Goal: Task Accomplishment & Management: Complete application form

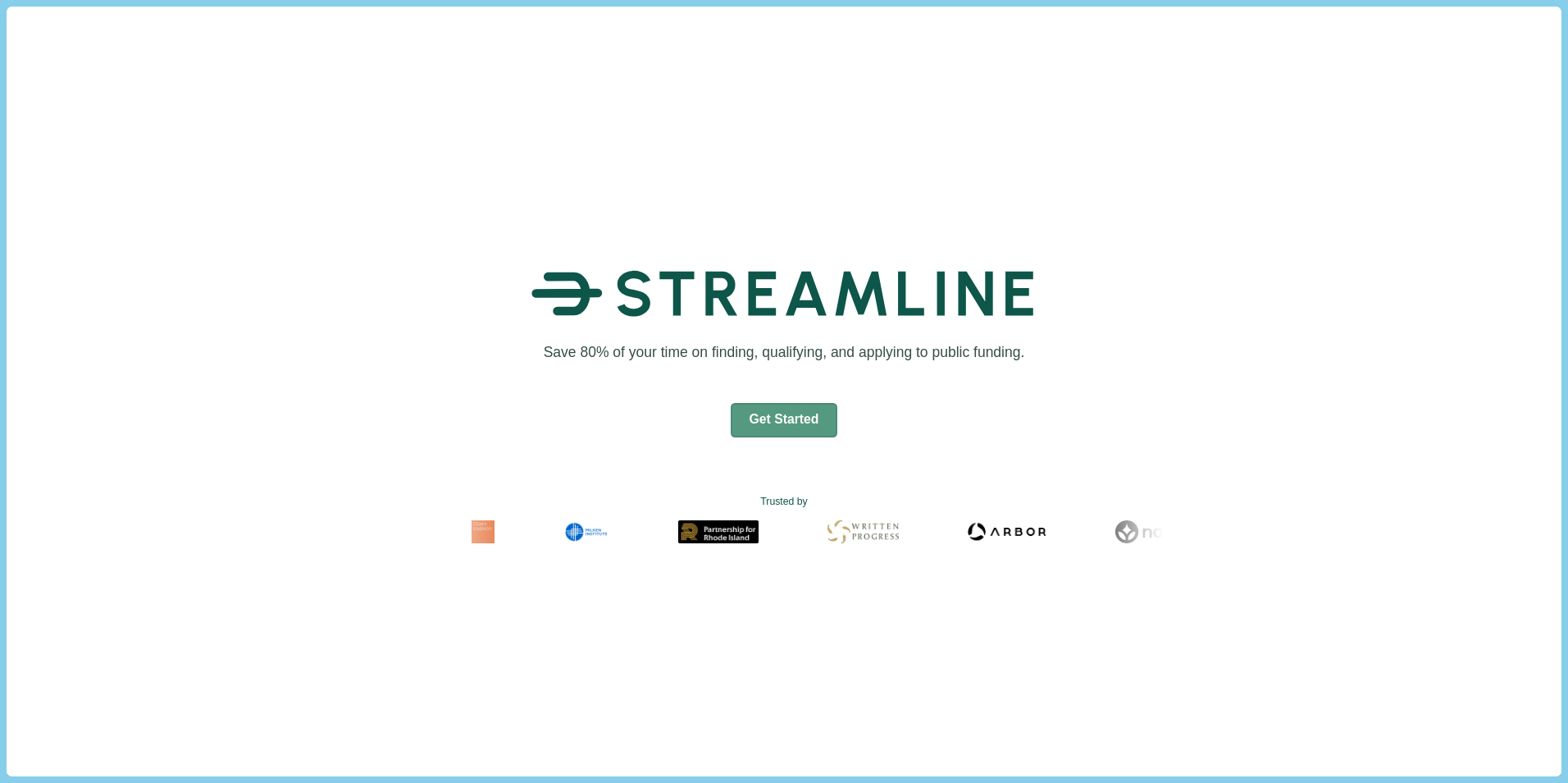
click at [799, 417] on button "Get Started" at bounding box center [784, 419] width 108 height 35
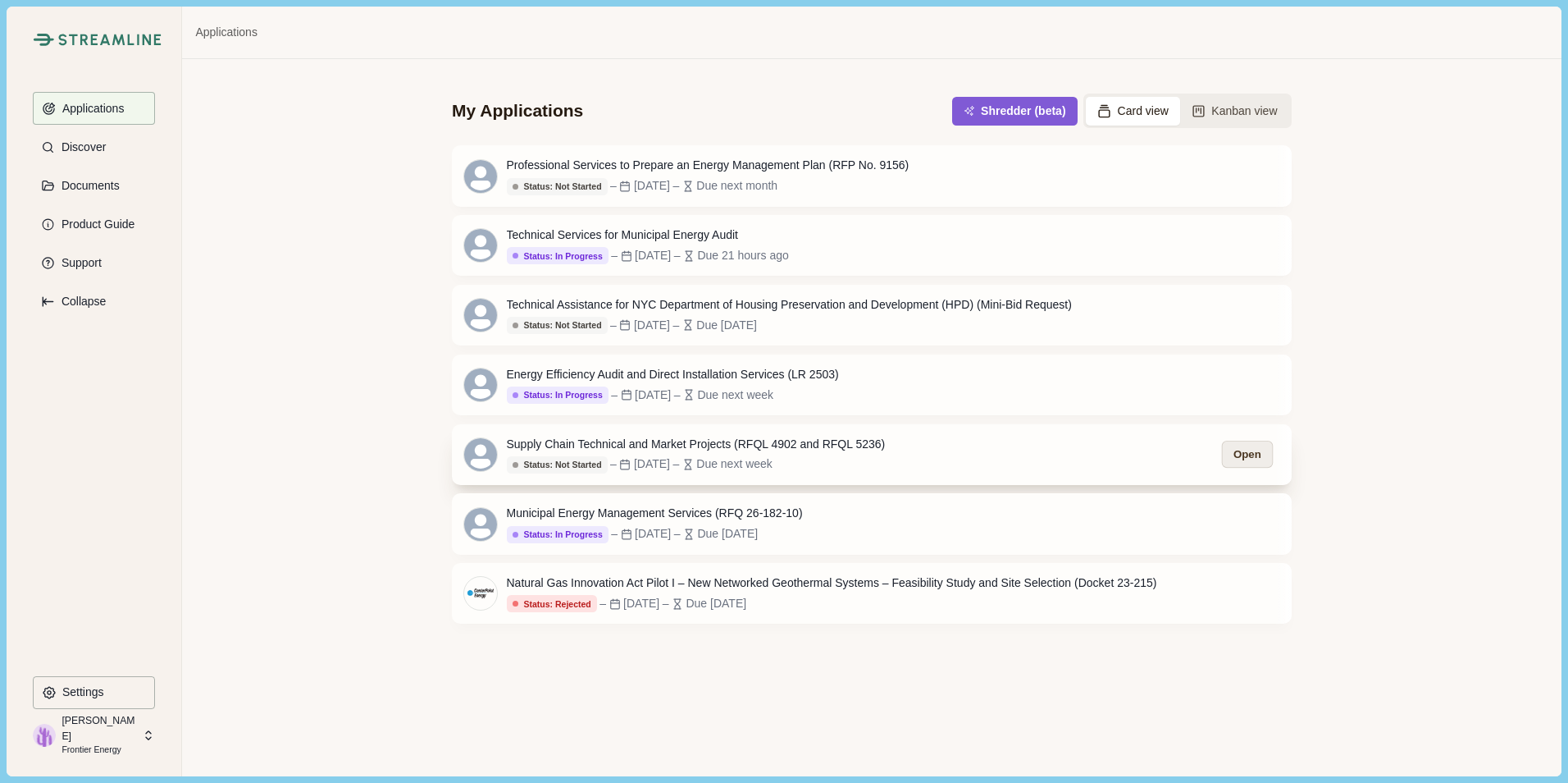
click at [1254, 458] on button "Open" at bounding box center [1248, 454] width 51 height 27
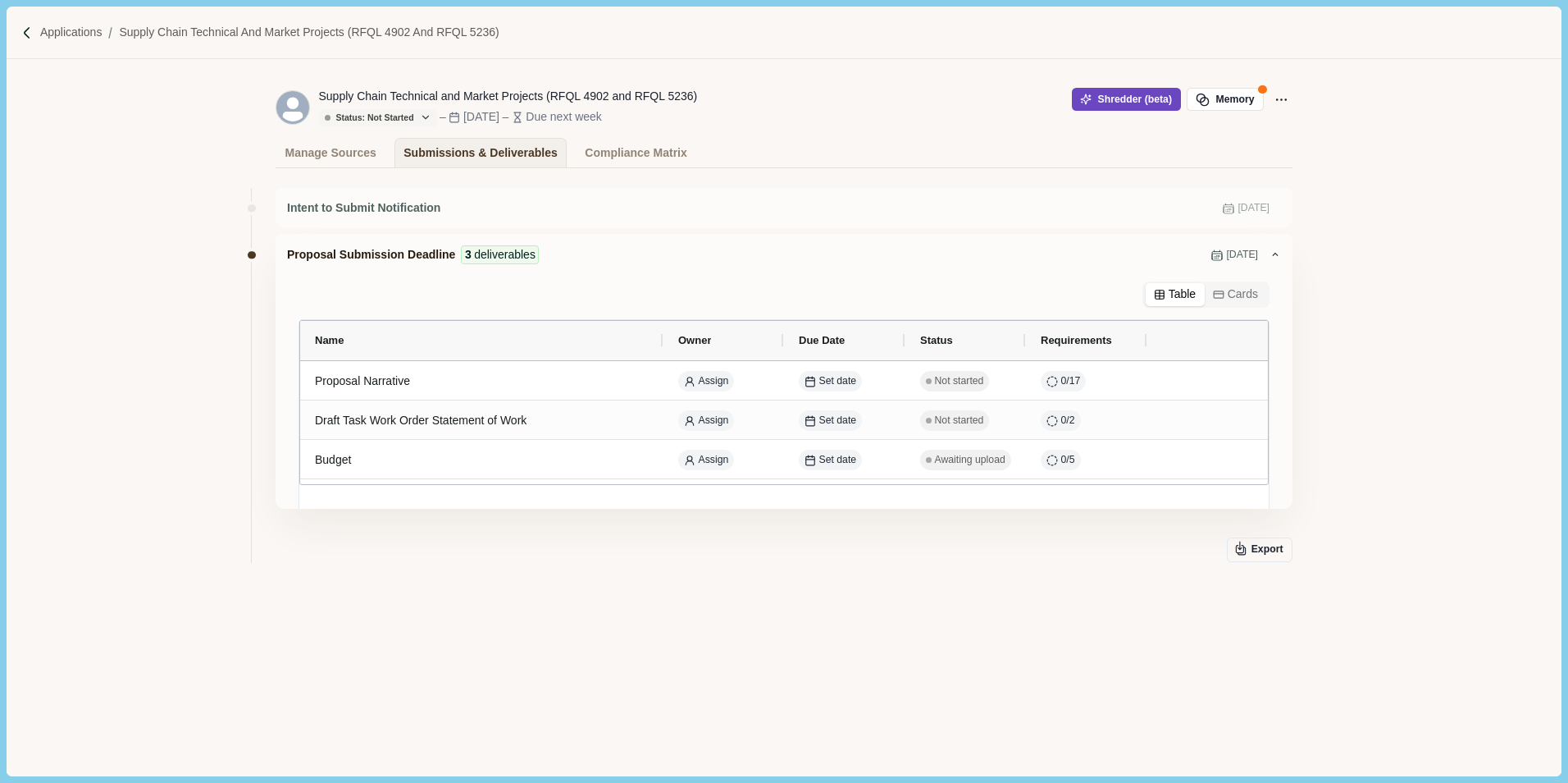
click at [1134, 100] on button "Shredder (beta)" at bounding box center [1126, 99] width 109 height 23
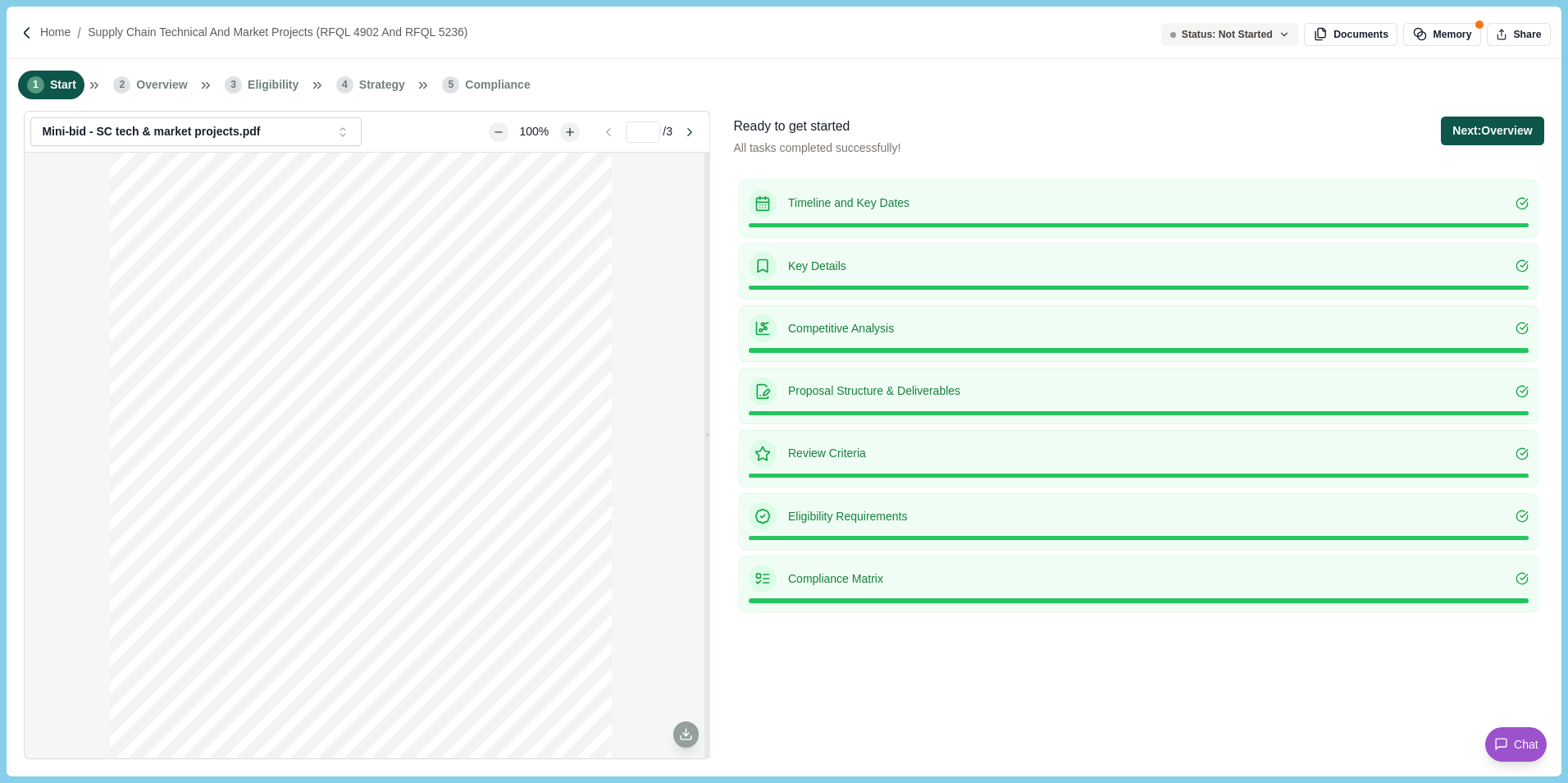
click at [1464, 129] on button "Next: Overview" at bounding box center [1492, 130] width 103 height 29
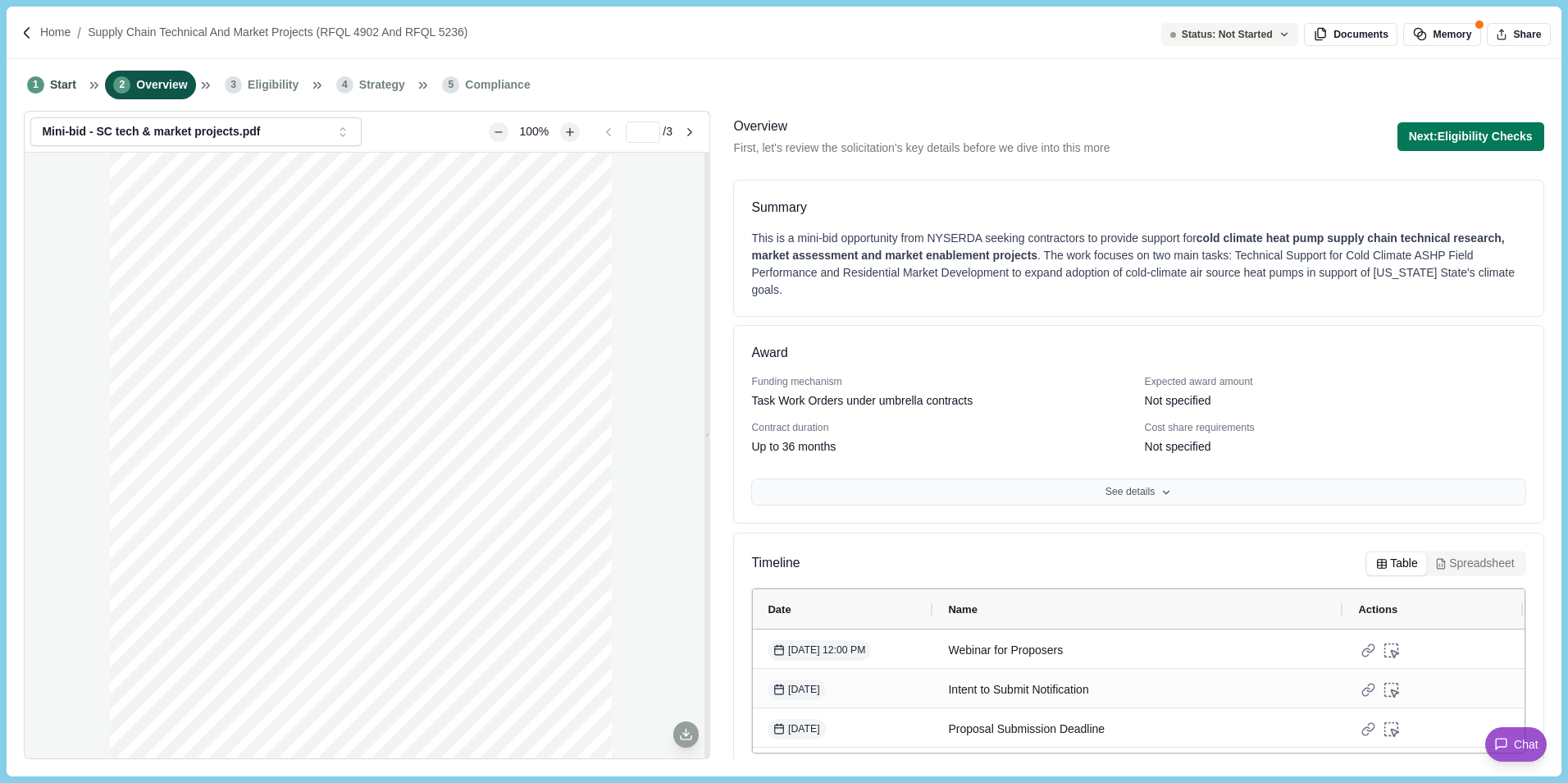
click at [1042, 478] on button "See details" at bounding box center [1139, 491] width 774 height 28
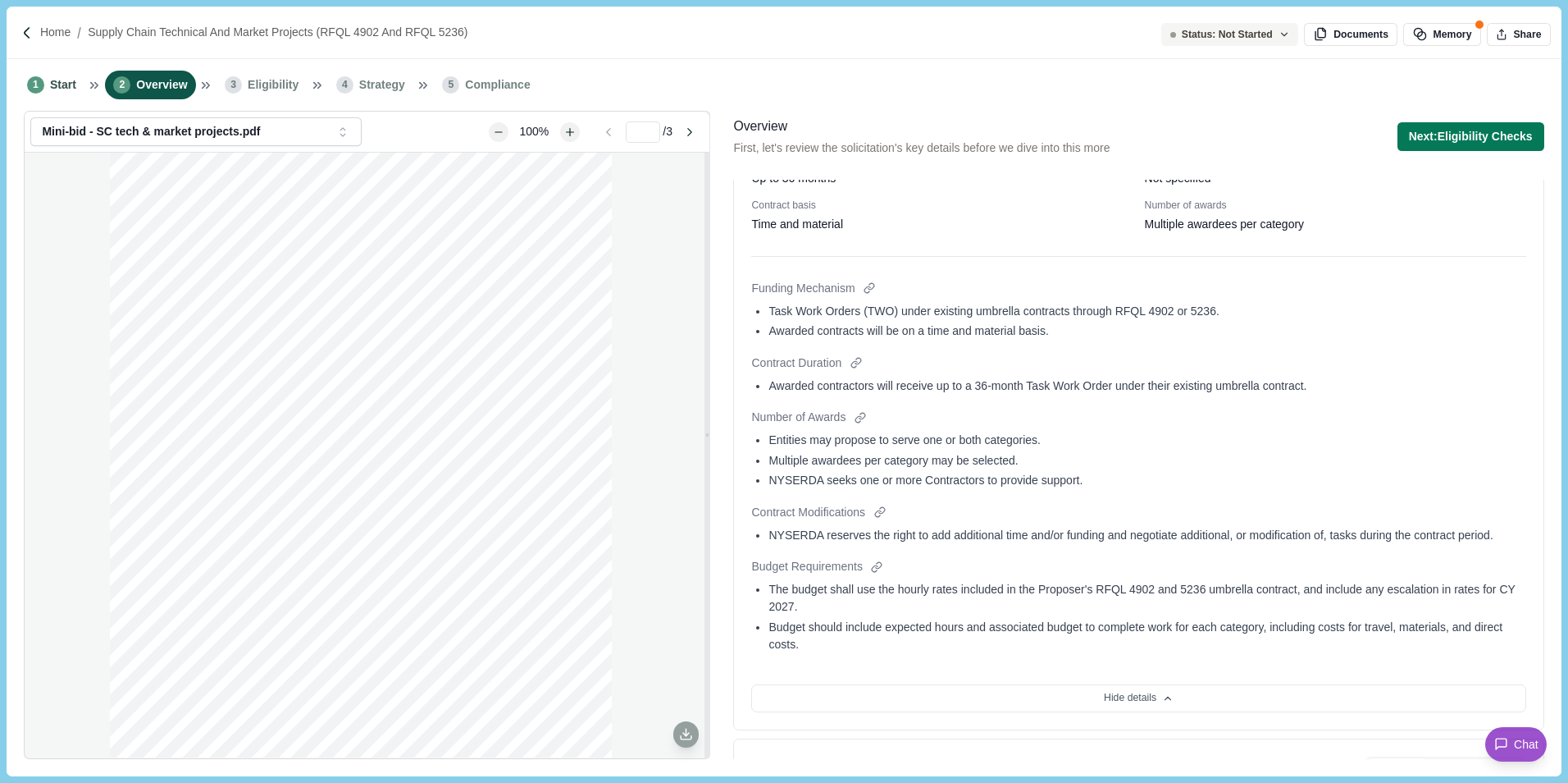
scroll to position [78, 0]
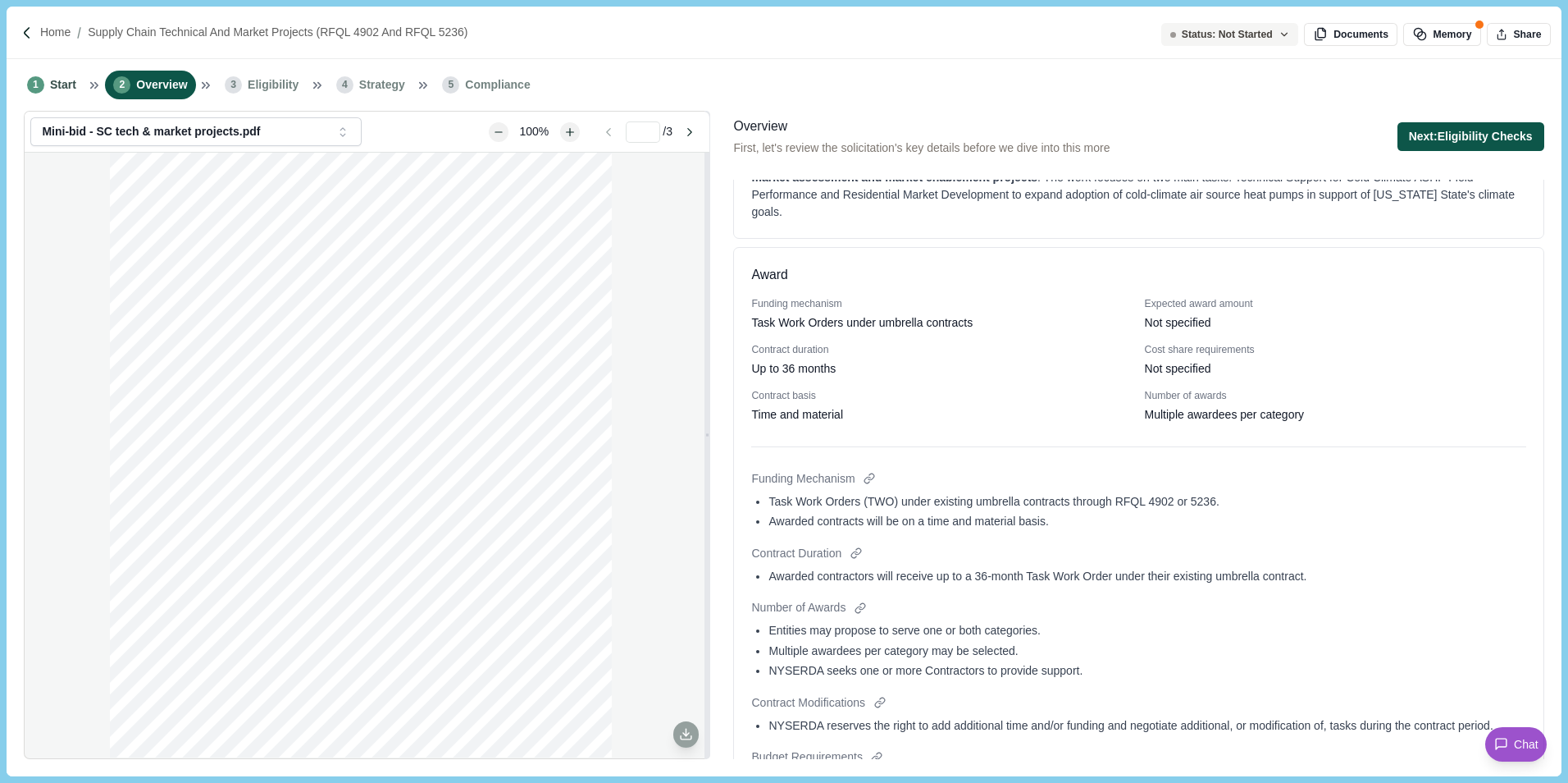
click at [1423, 131] on button "Next: Eligibility Checks" at bounding box center [1471, 136] width 147 height 29
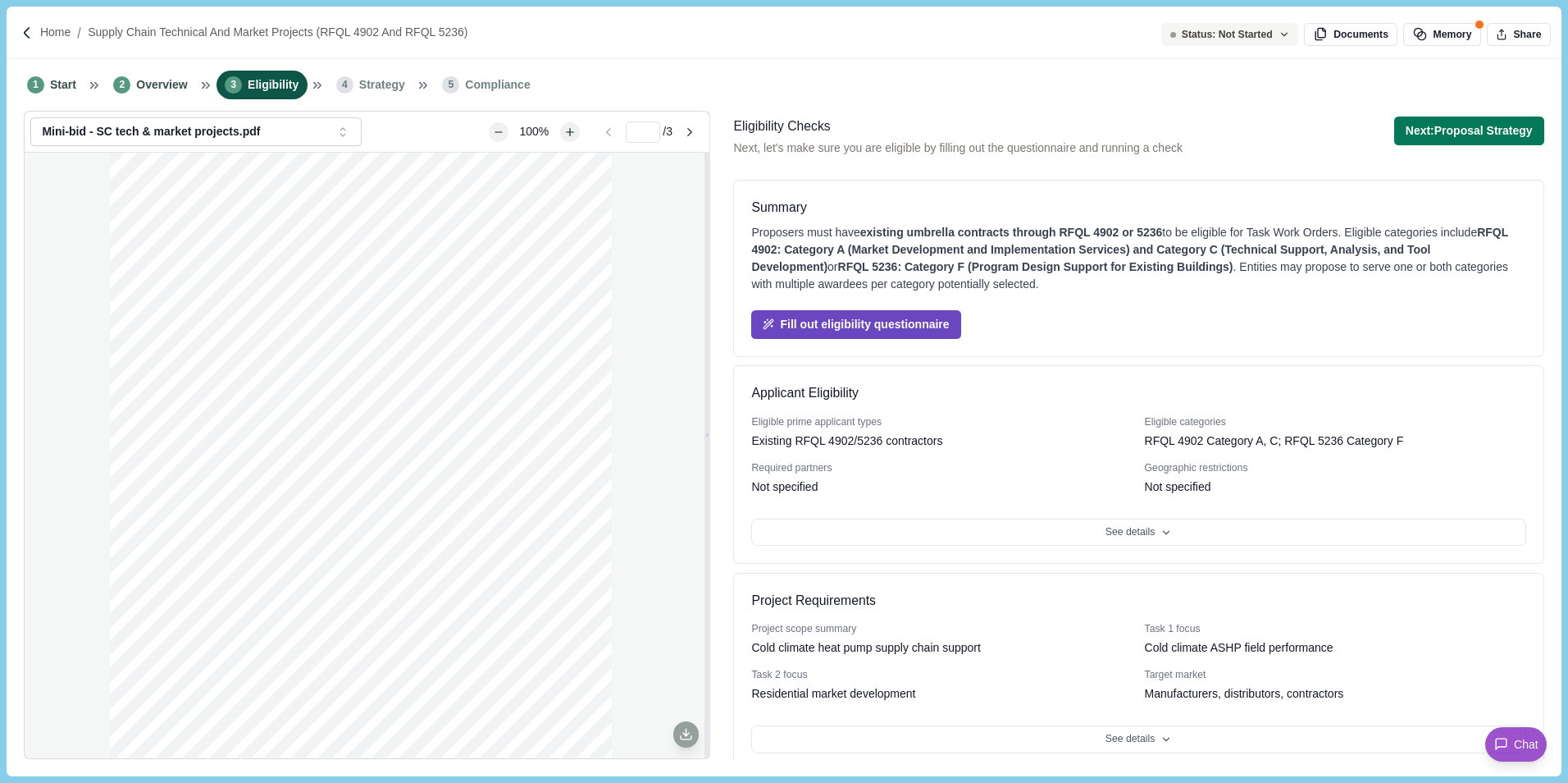
click at [920, 324] on button "Fill out eligibility questionnaire" at bounding box center [856, 325] width 209 height 29
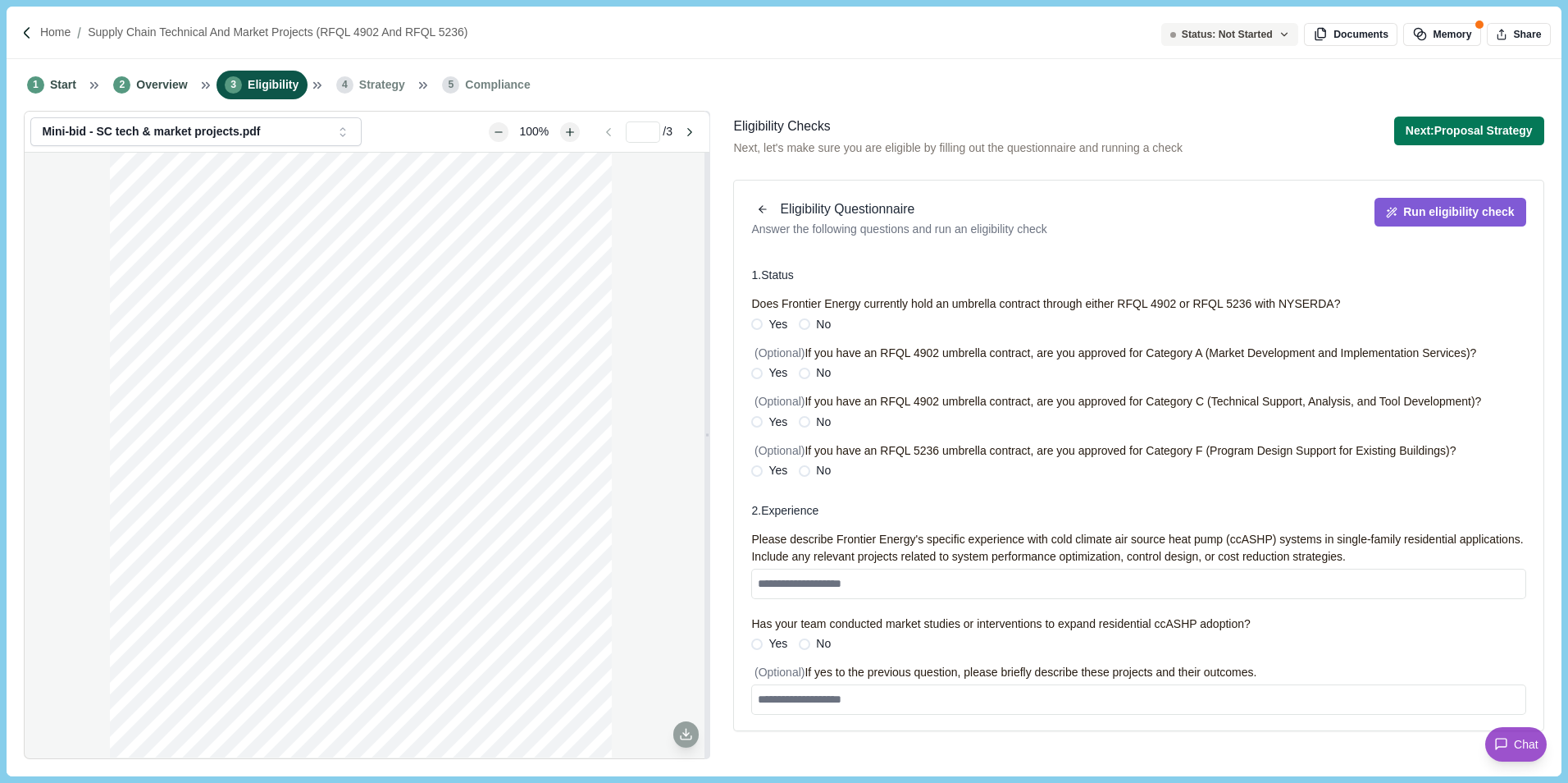
click at [764, 325] on label "Yes" at bounding box center [769, 325] width 36 height 17
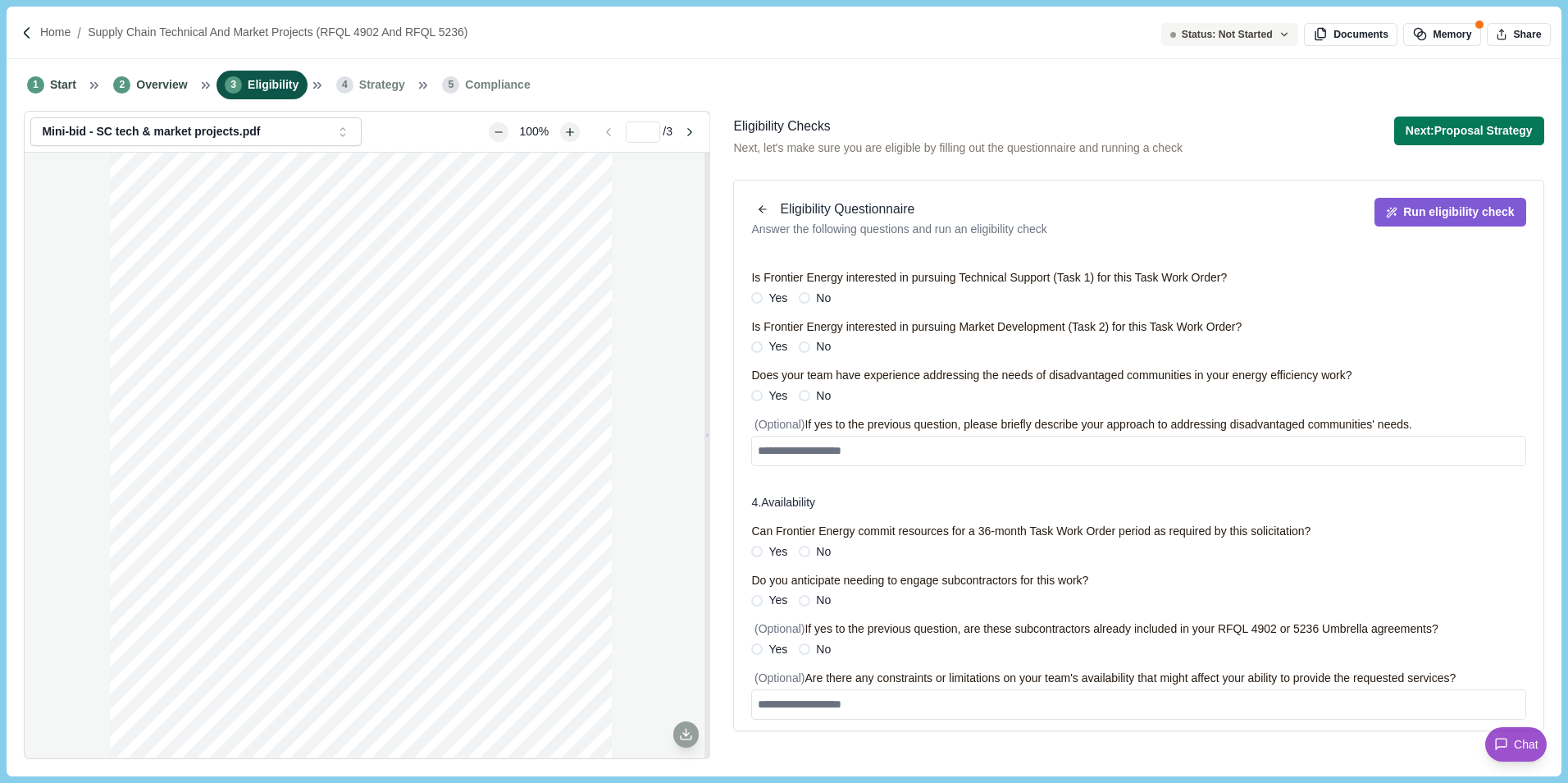
scroll to position [576, 0]
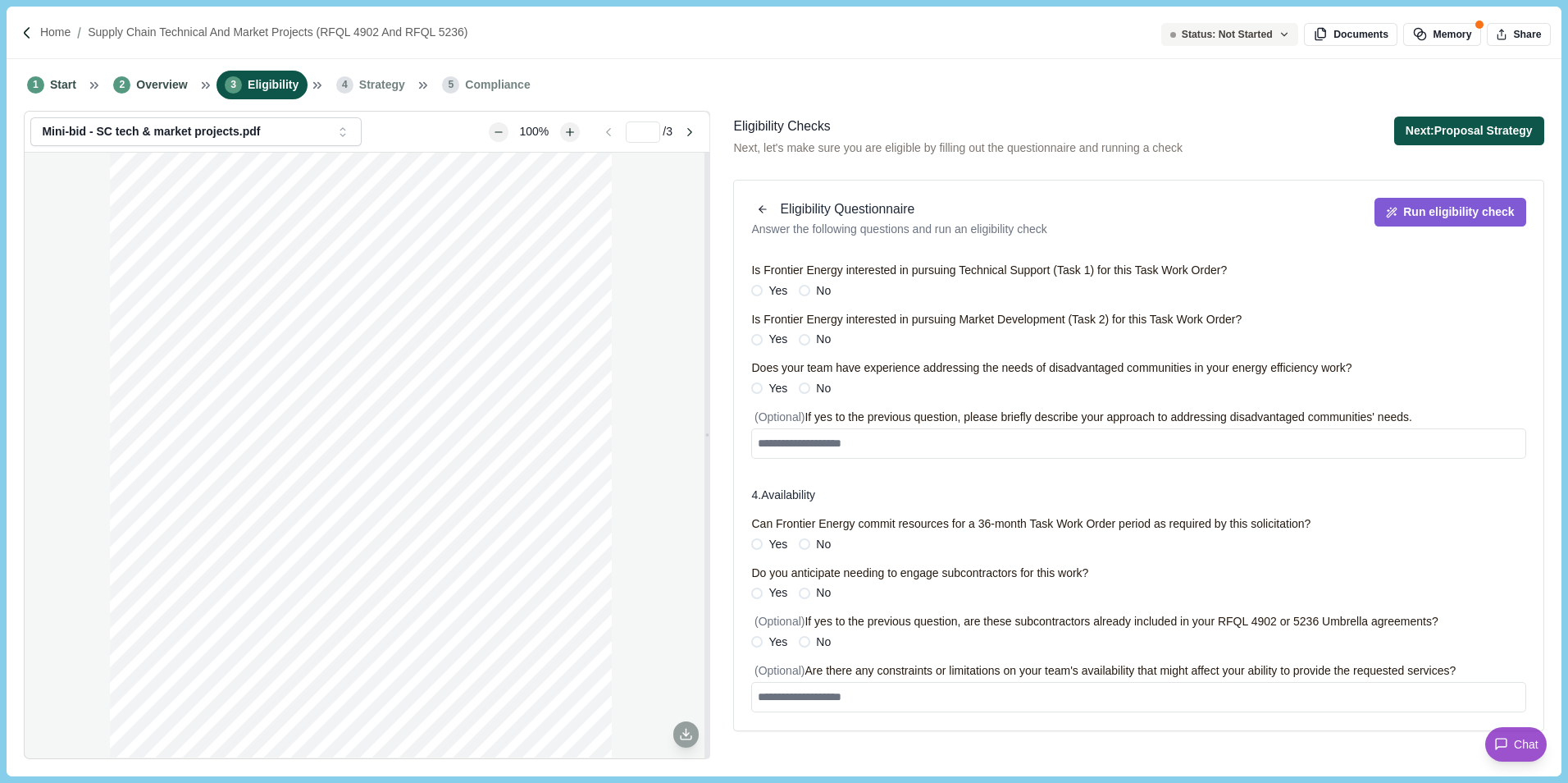
click at [1447, 139] on button "Next: Proposal Strategy" at bounding box center [1469, 130] width 150 height 29
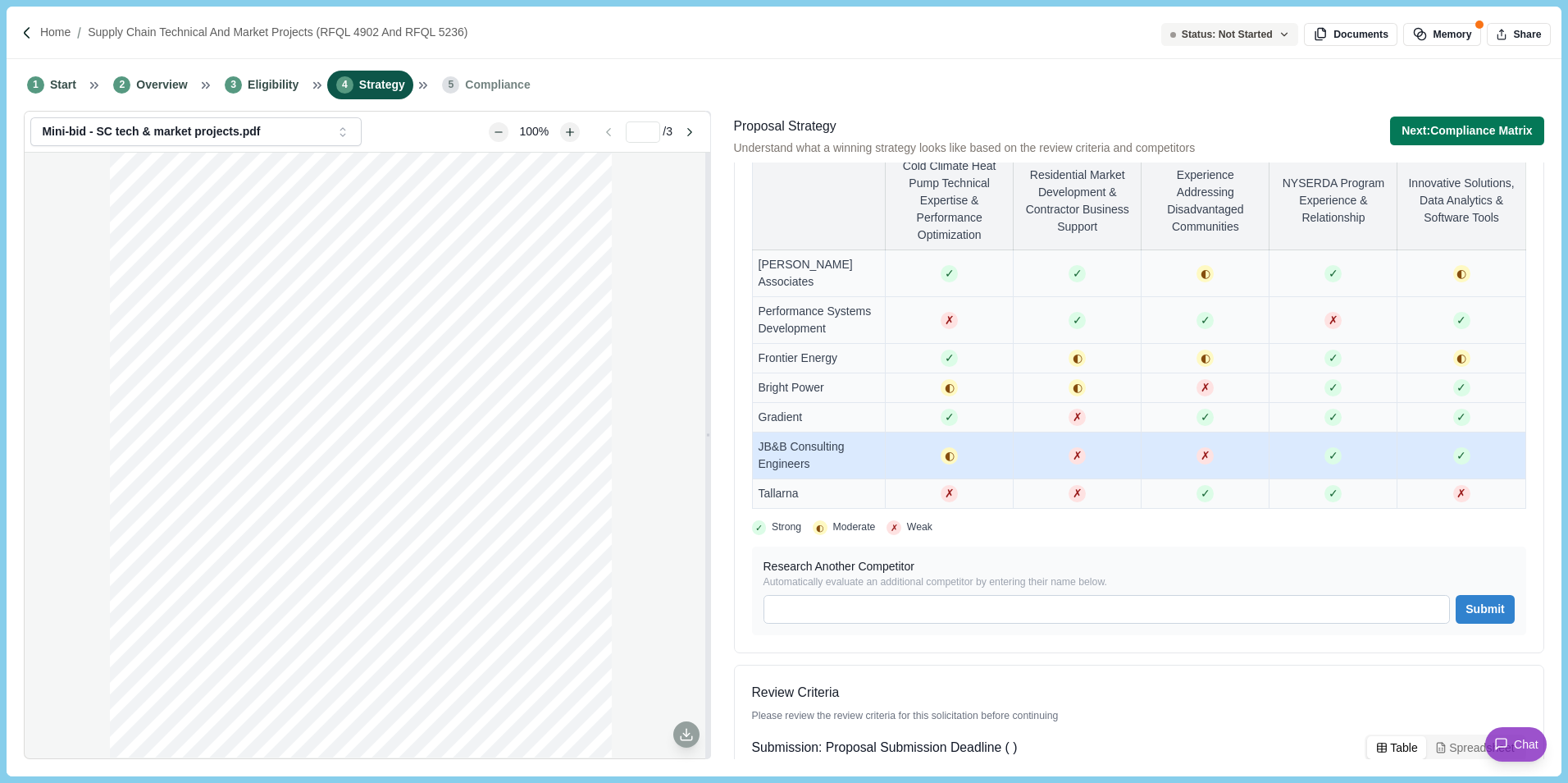
scroll to position [410, 0]
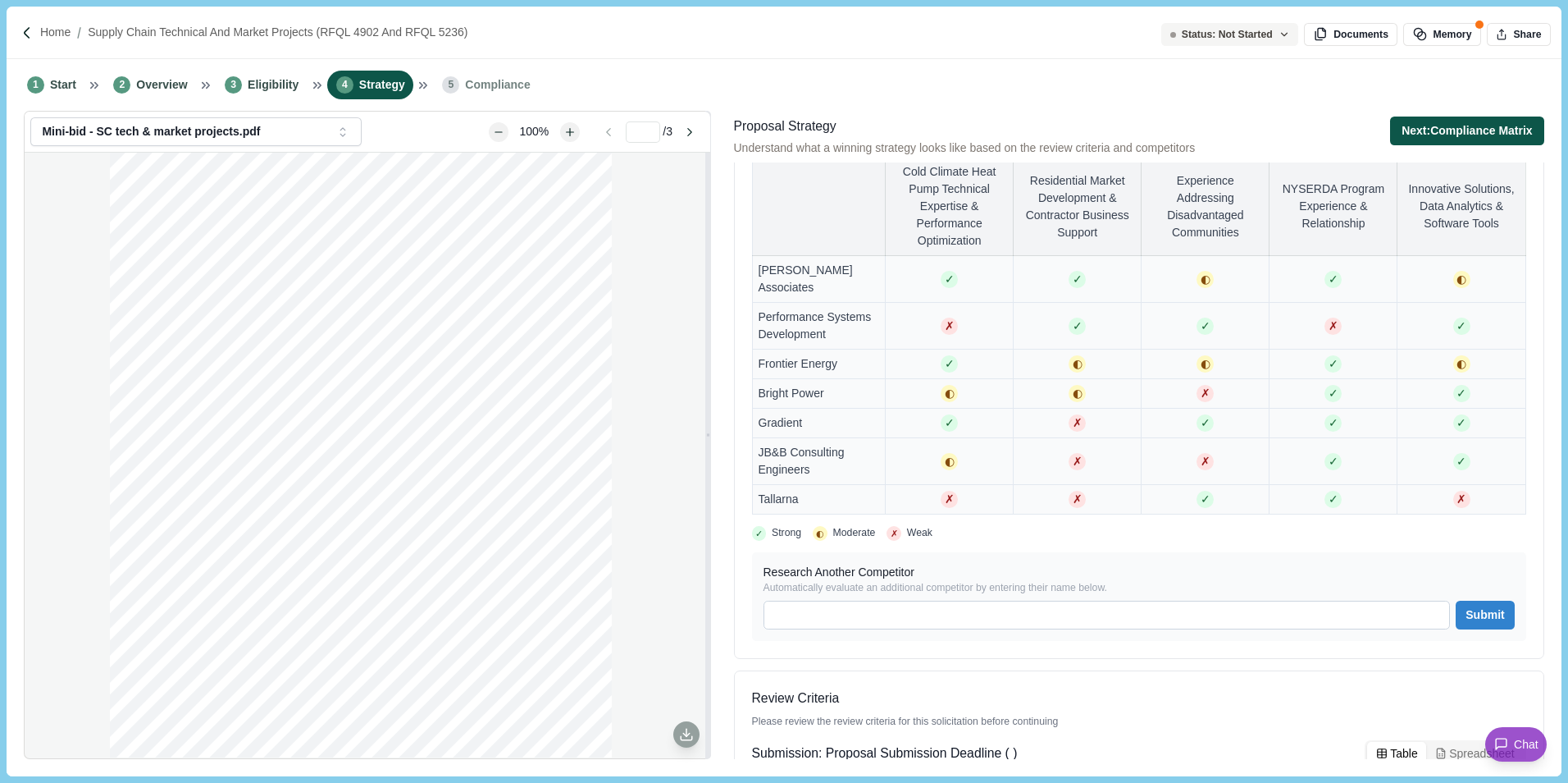
click at [1429, 133] on button "Next: Compliance Matrix" at bounding box center [1467, 130] width 154 height 29
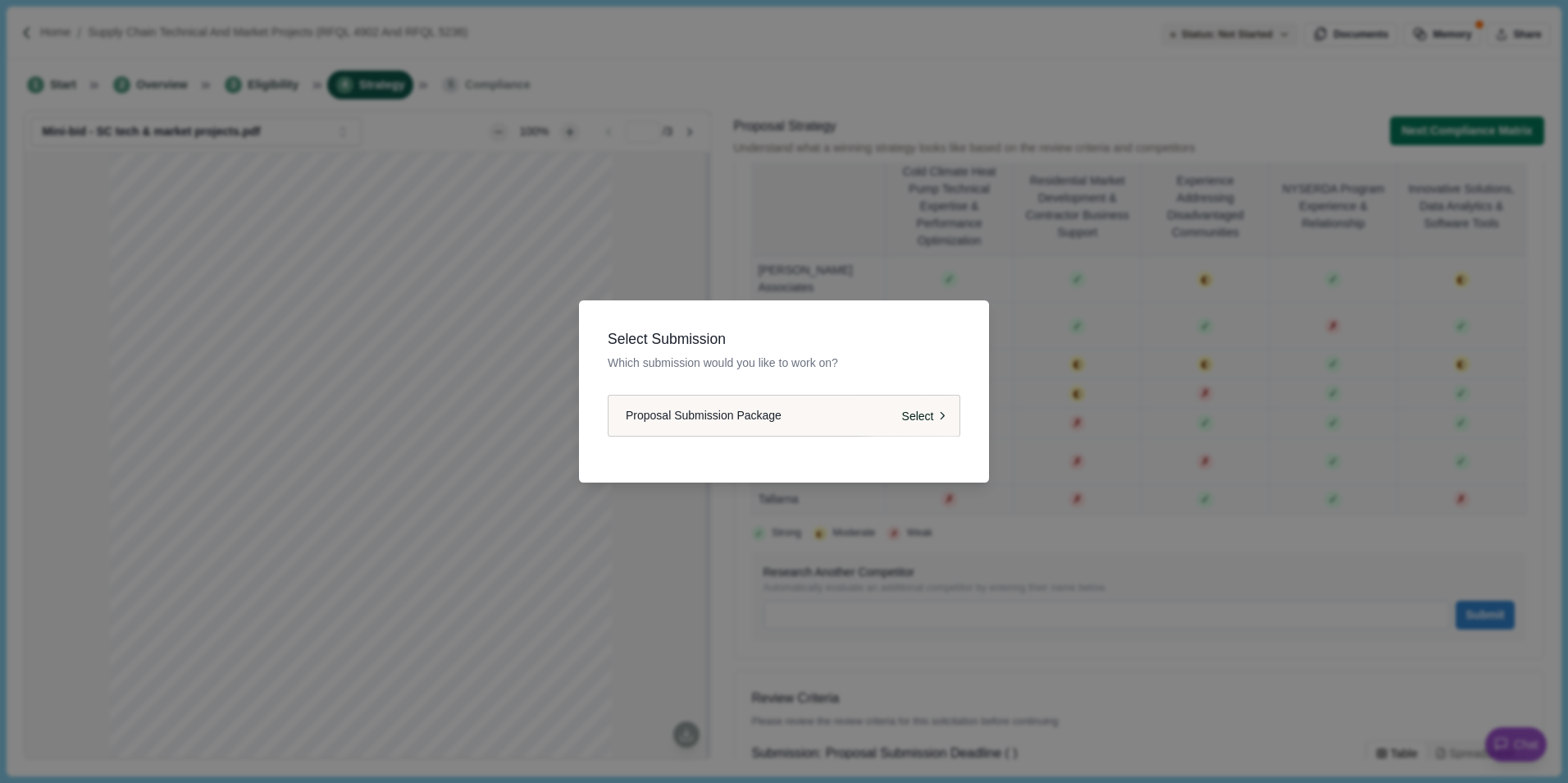
click at [771, 432] on button "Proposal Submission Package Select" at bounding box center [784, 415] width 352 height 42
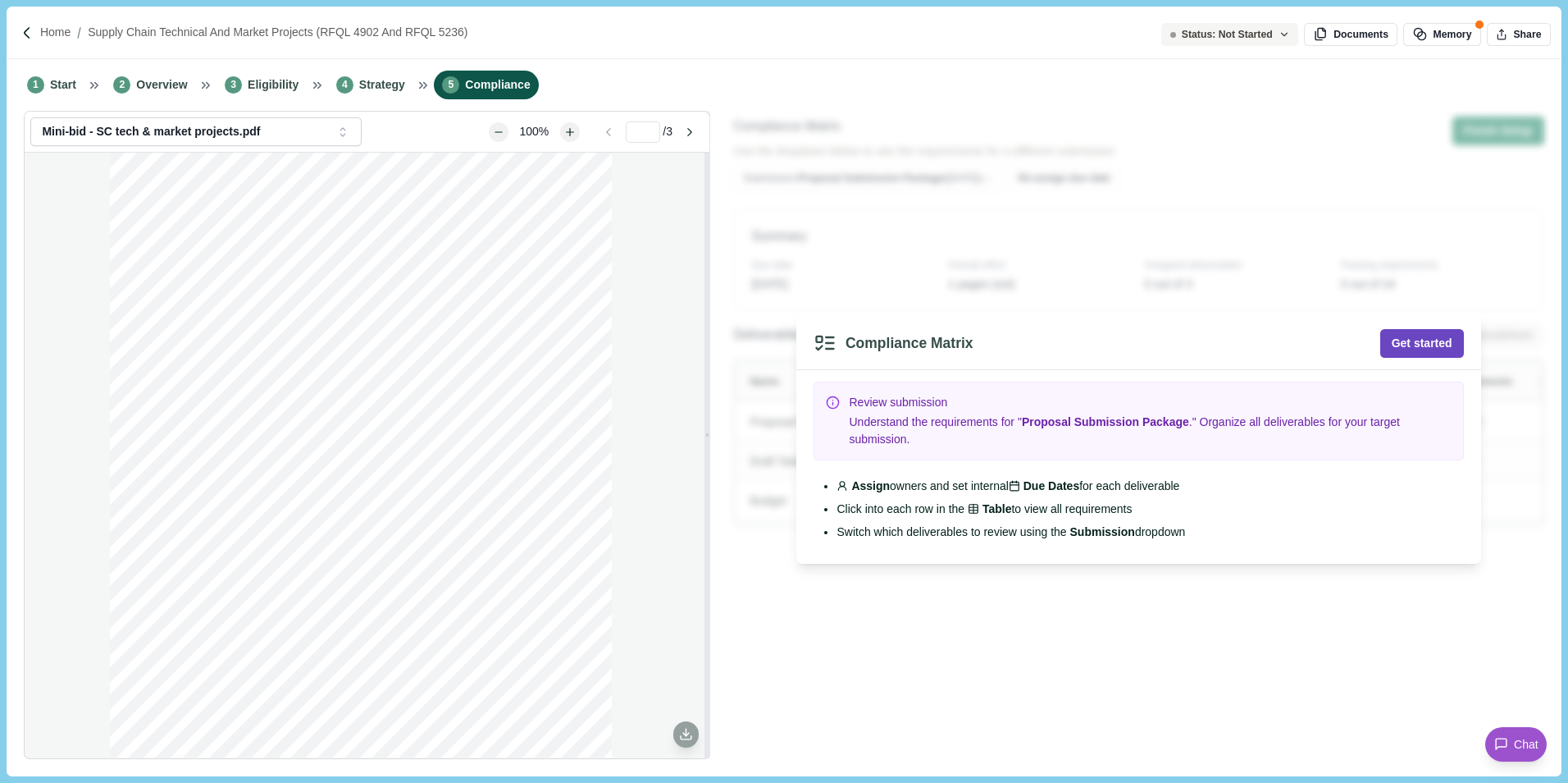
click at [1411, 351] on button "Get started" at bounding box center [1421, 343] width 84 height 29
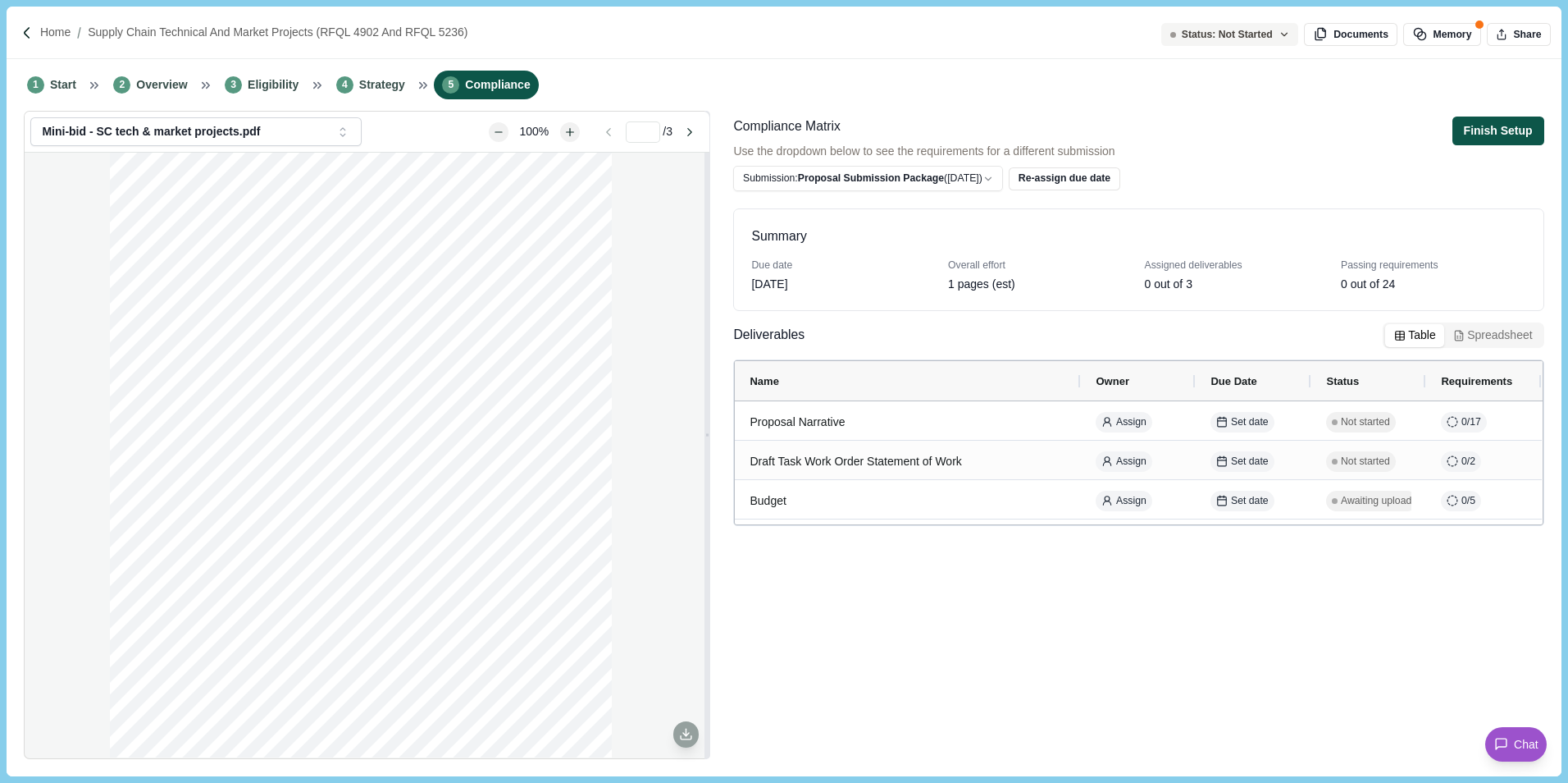
click at [1504, 130] on button "Finish Setup" at bounding box center [1499, 130] width 91 height 29
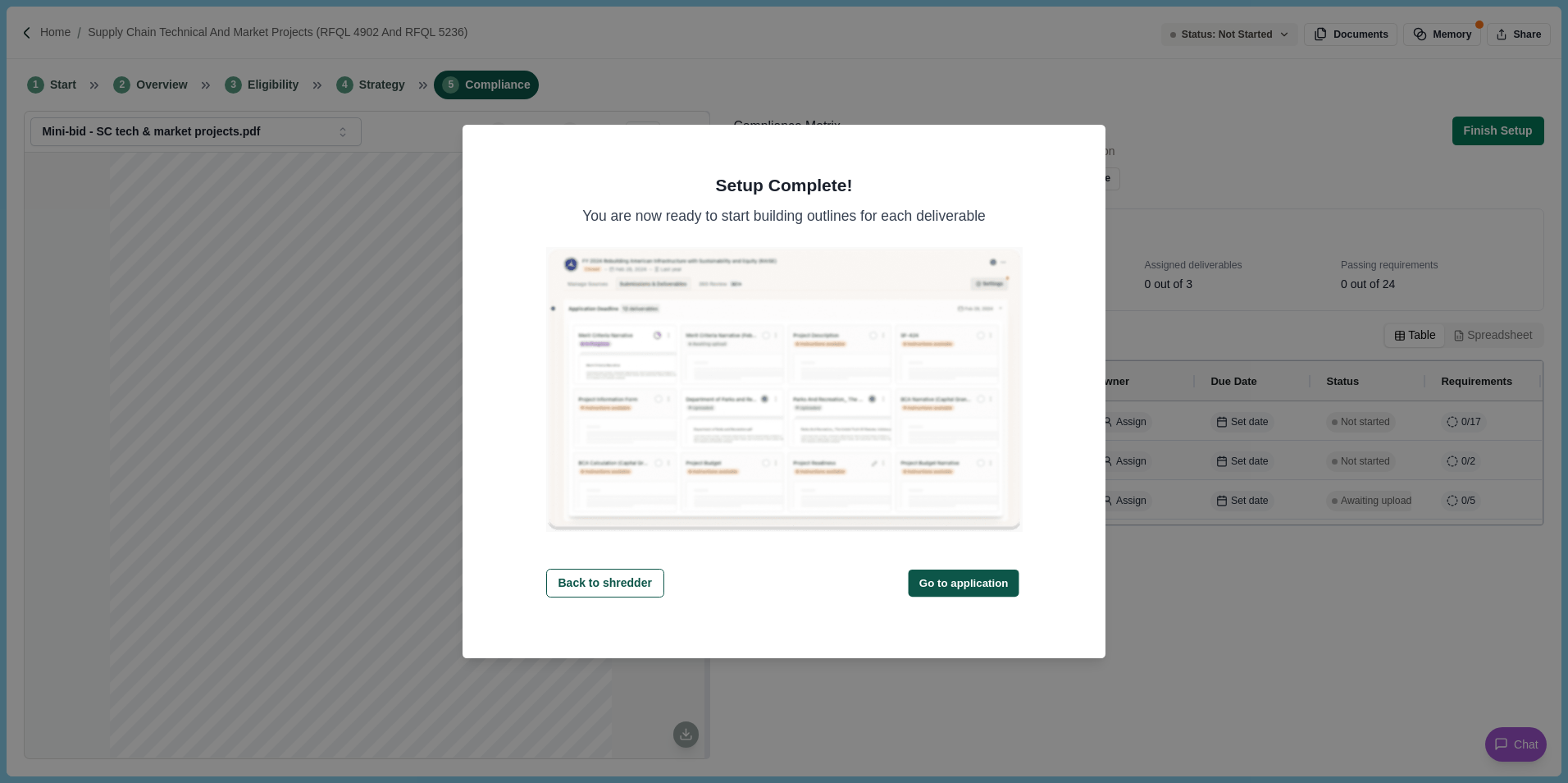
click at [929, 578] on button "Go to application" at bounding box center [964, 583] width 111 height 27
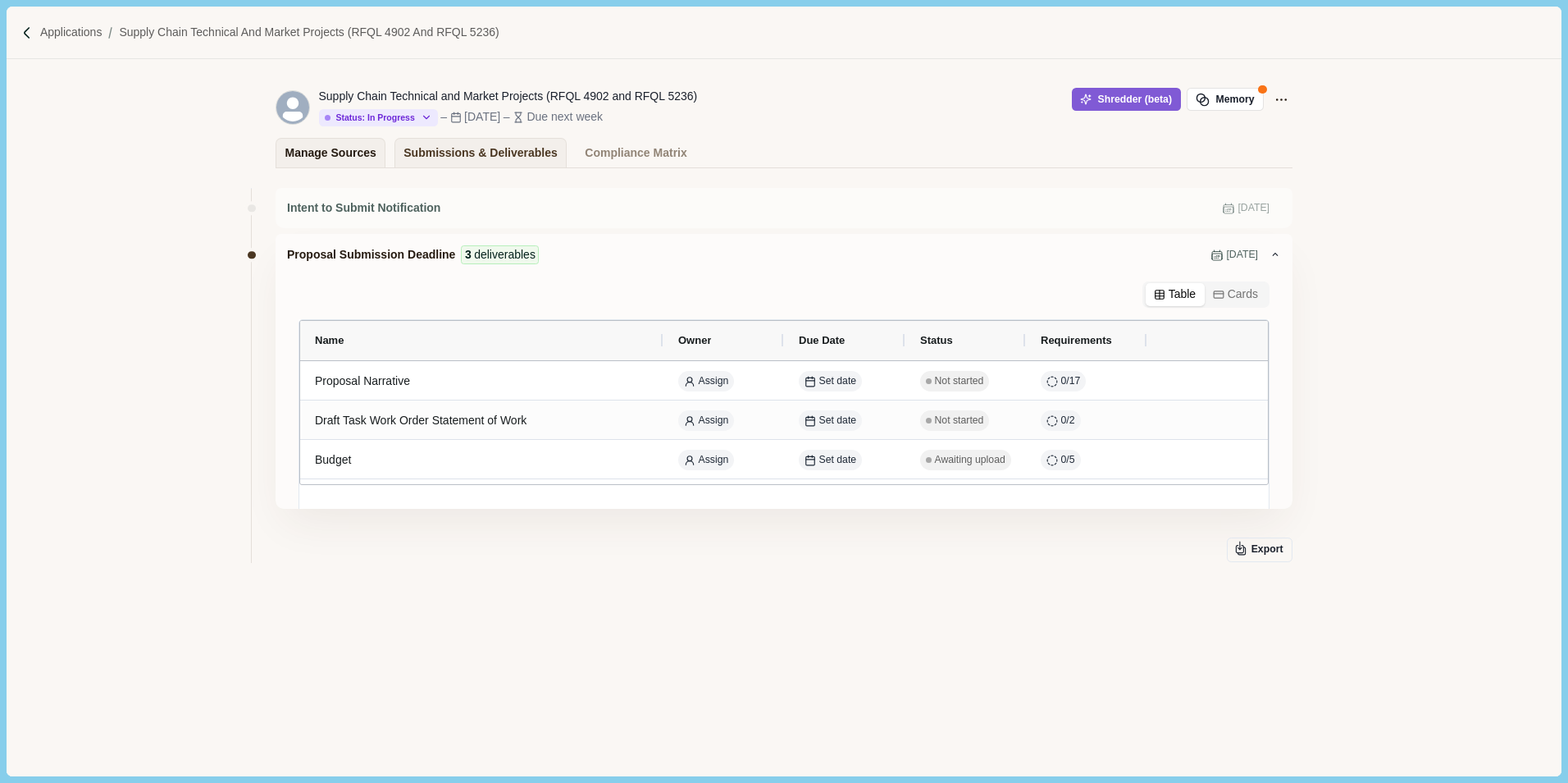
click at [337, 153] on div "Manage Sources" at bounding box center [330, 153] width 91 height 29
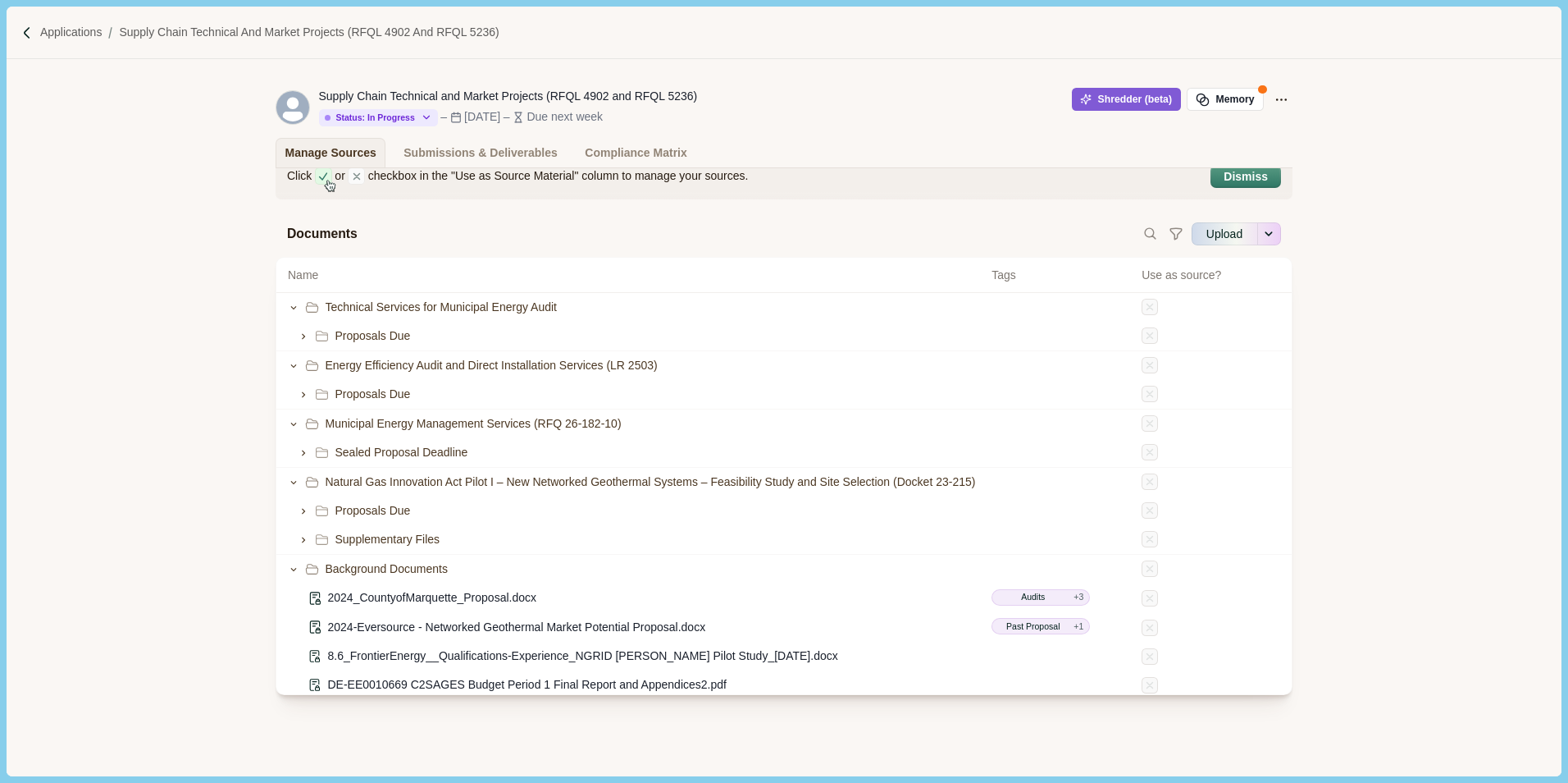
click at [452, 225] on div "Documents Upload More Options Import From Google Drive Import From OneDrive" at bounding box center [784, 233] width 994 height 23
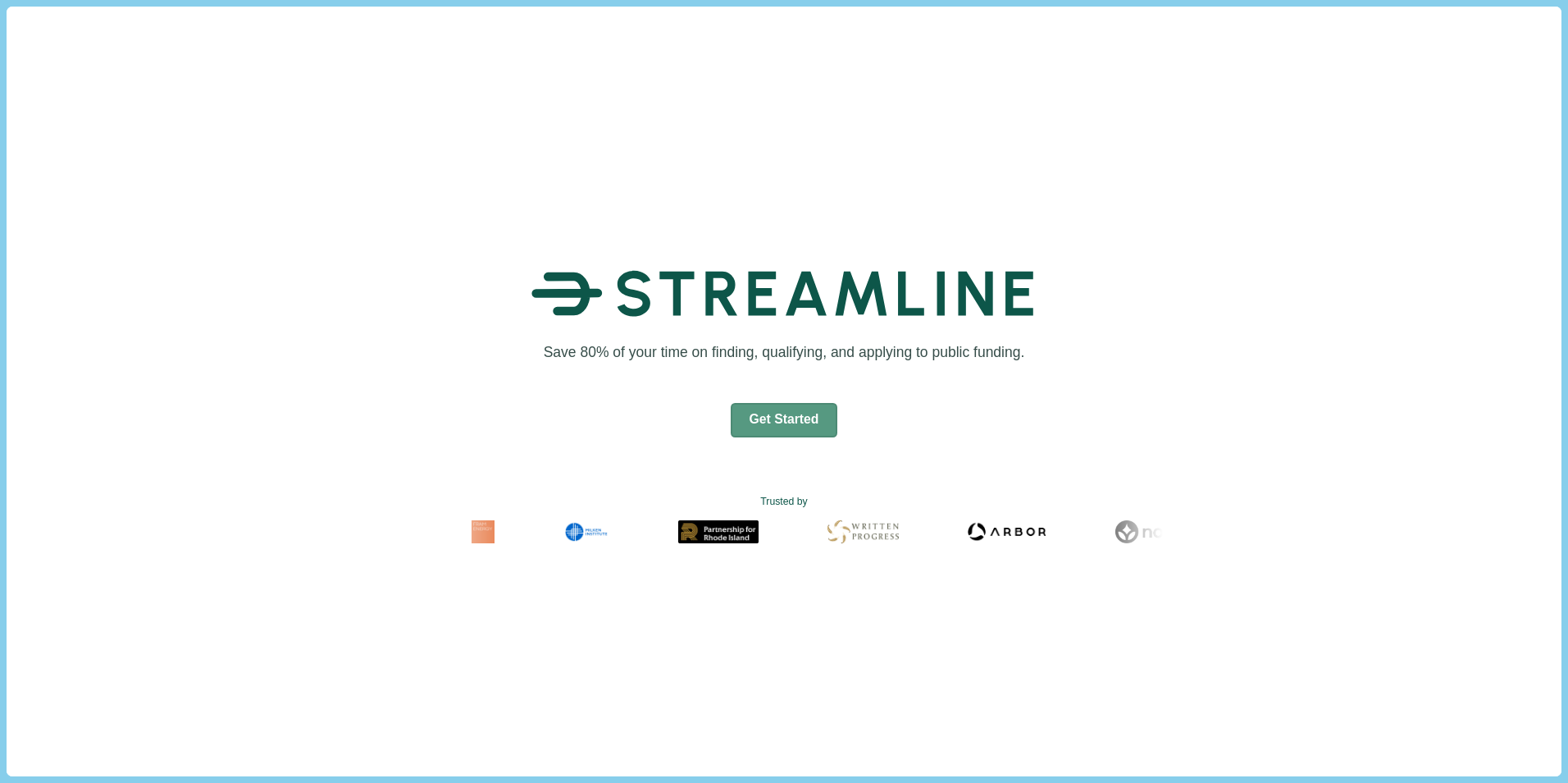
click at [803, 409] on button "Get Started" at bounding box center [784, 419] width 108 height 35
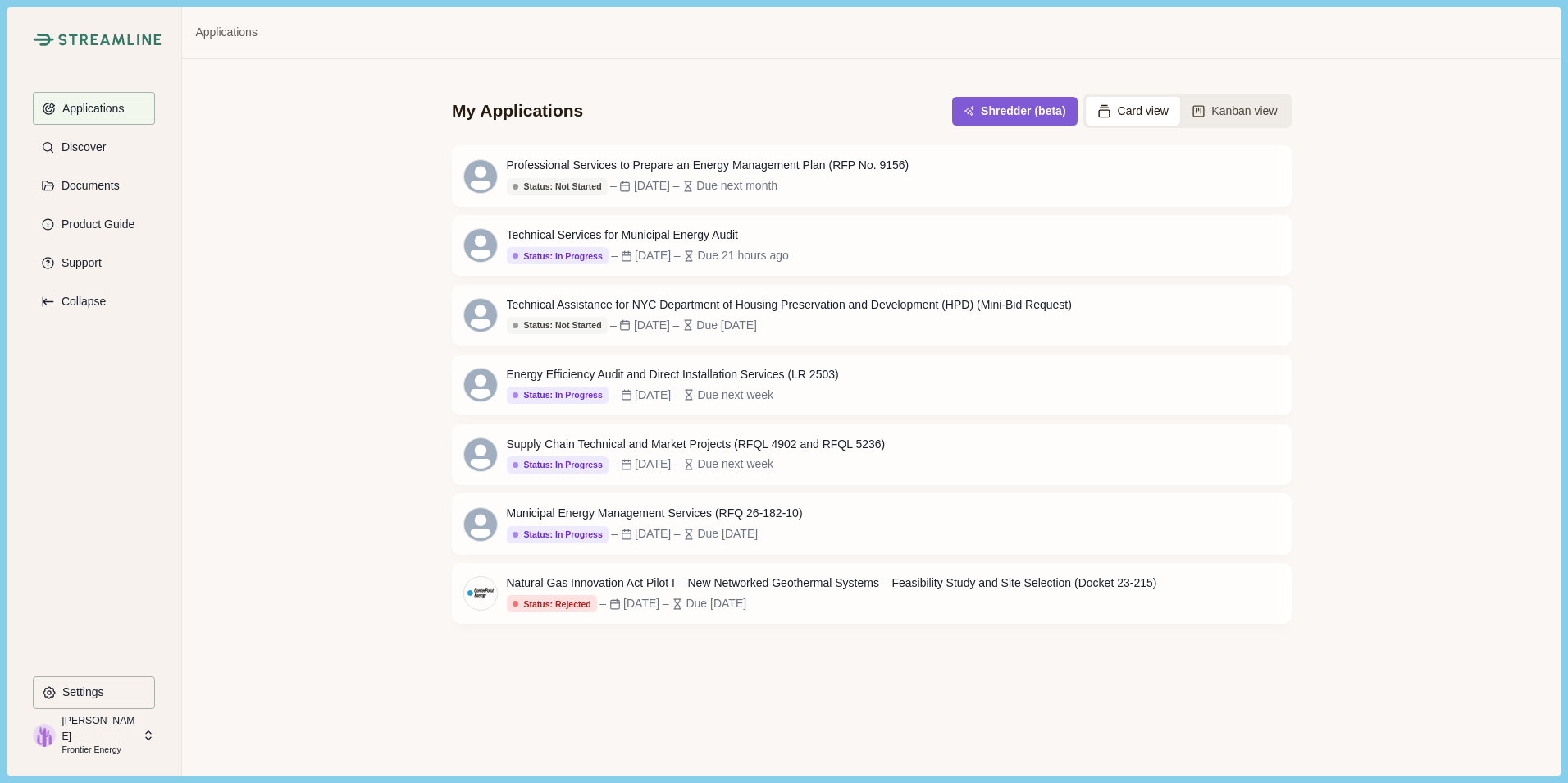
click at [799, 103] on div "My Applications Shredder (beta) Card view Kanban view" at bounding box center [871, 99] width 839 height 81
